Goal: Information Seeking & Learning: Learn about a topic

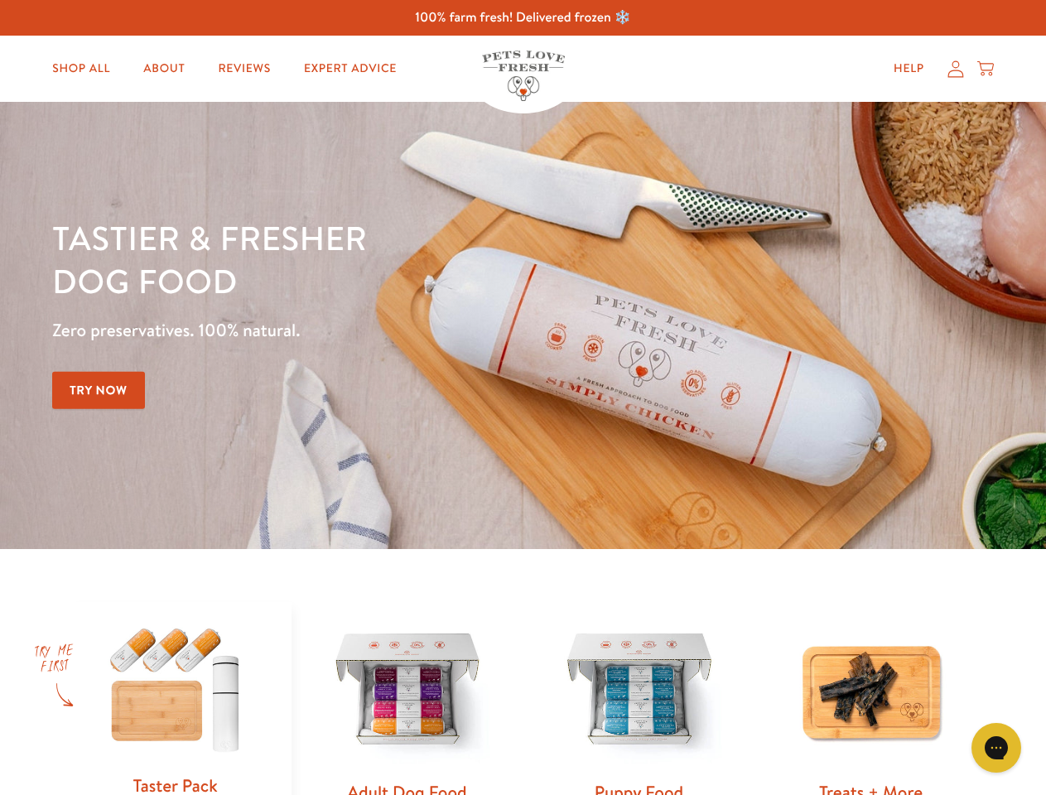
click at [523, 398] on div "Tastier & fresher dog food Zero preservatives. 100% natural. Try Now" at bounding box center [366, 325] width 628 height 219
click at [997, 748] on icon "Open gorgias live chat" at bounding box center [996, 748] width 16 height 16
